Goal: Information Seeking & Learning: Find specific fact

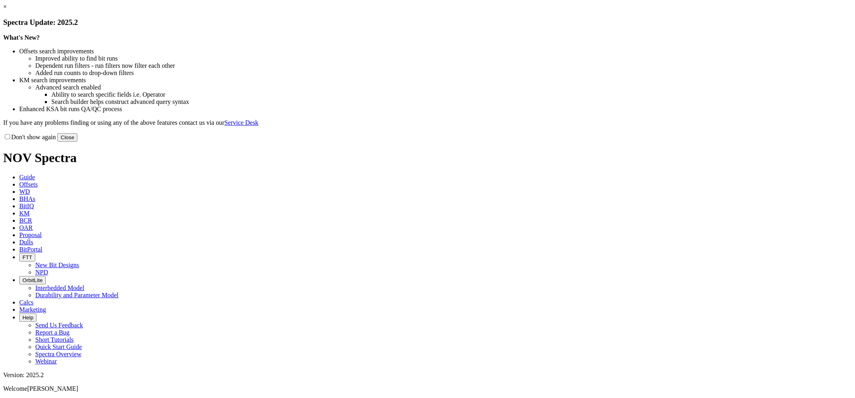
click at [7, 10] on link "×" at bounding box center [5, 6] width 4 height 7
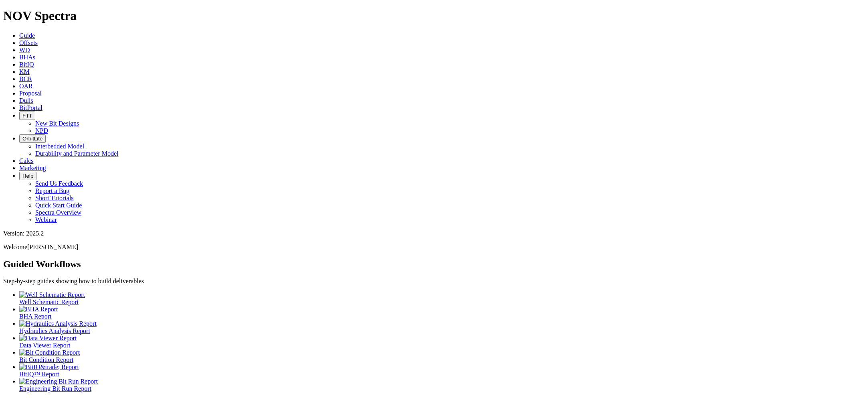
click at [30, 68] on link "KM" at bounding box center [24, 71] width 10 height 7
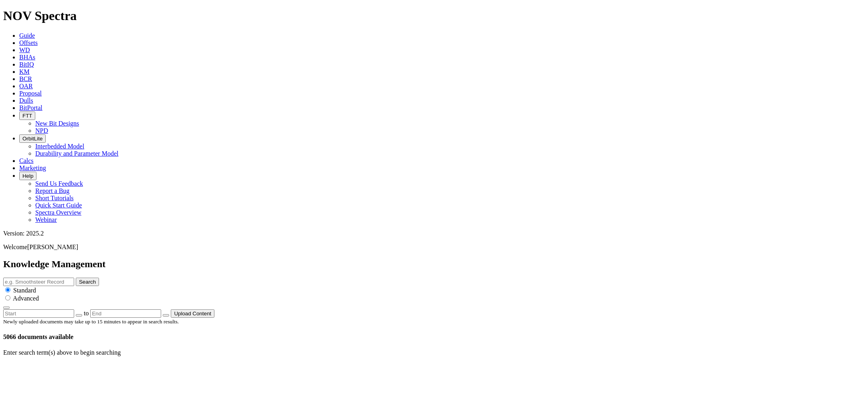
click at [74, 277] on input "text" at bounding box center [38, 281] width 71 height 8
type input "5D"
click at [76, 277] on button "Search" at bounding box center [87, 281] width 23 height 8
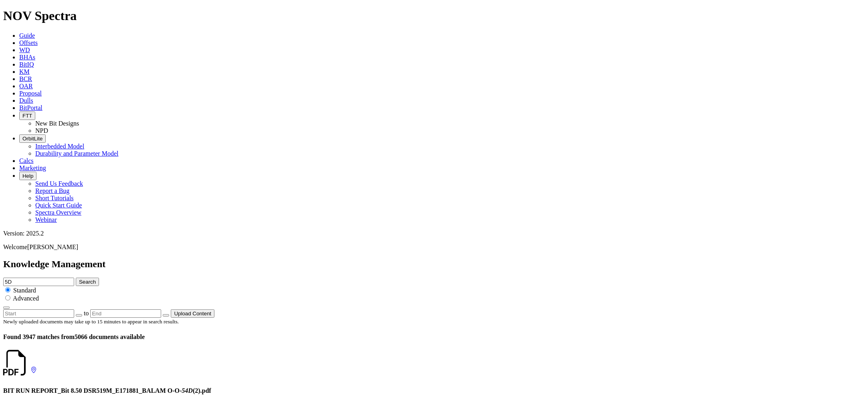
click at [74, 277] on input "5D" at bounding box center [38, 281] width 71 height 8
type input "5D cutter"
click at [76, 277] on button "Search" at bounding box center [87, 281] width 23 height 8
click at [29, 366] on icon at bounding box center [29, 369] width 0 height 7
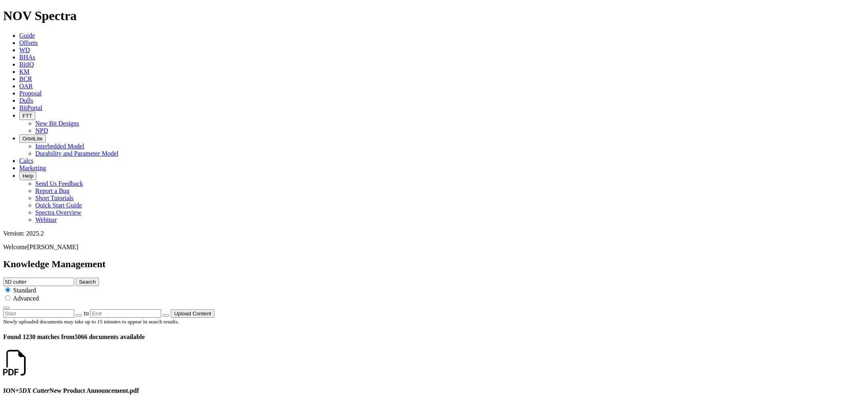
scroll to position [223, 0]
